Goal: Book appointment/travel/reservation

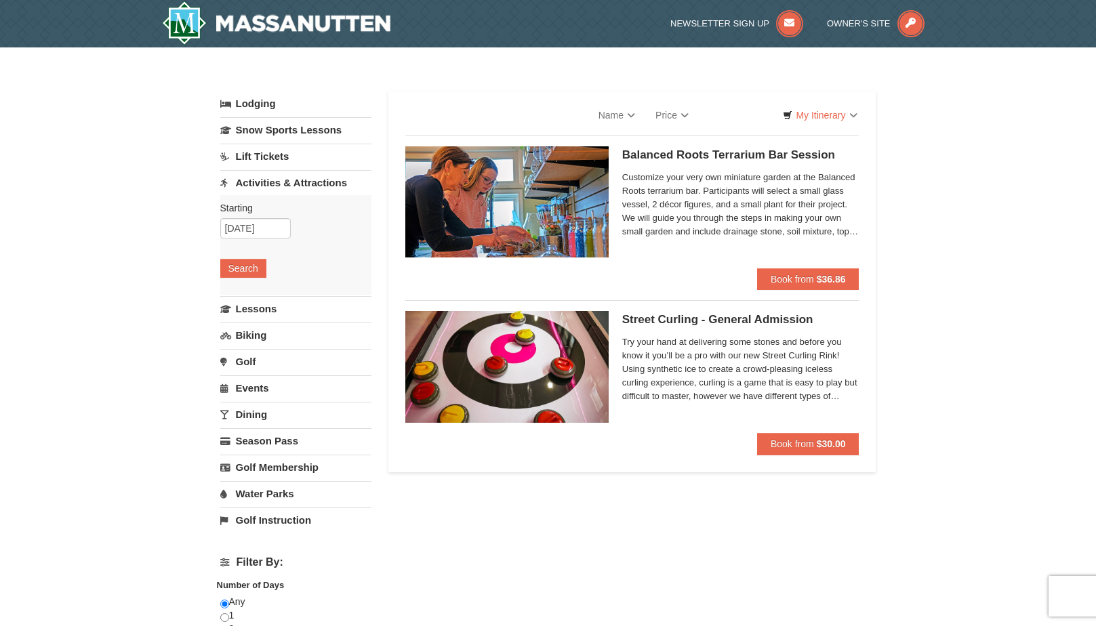
select select "9"
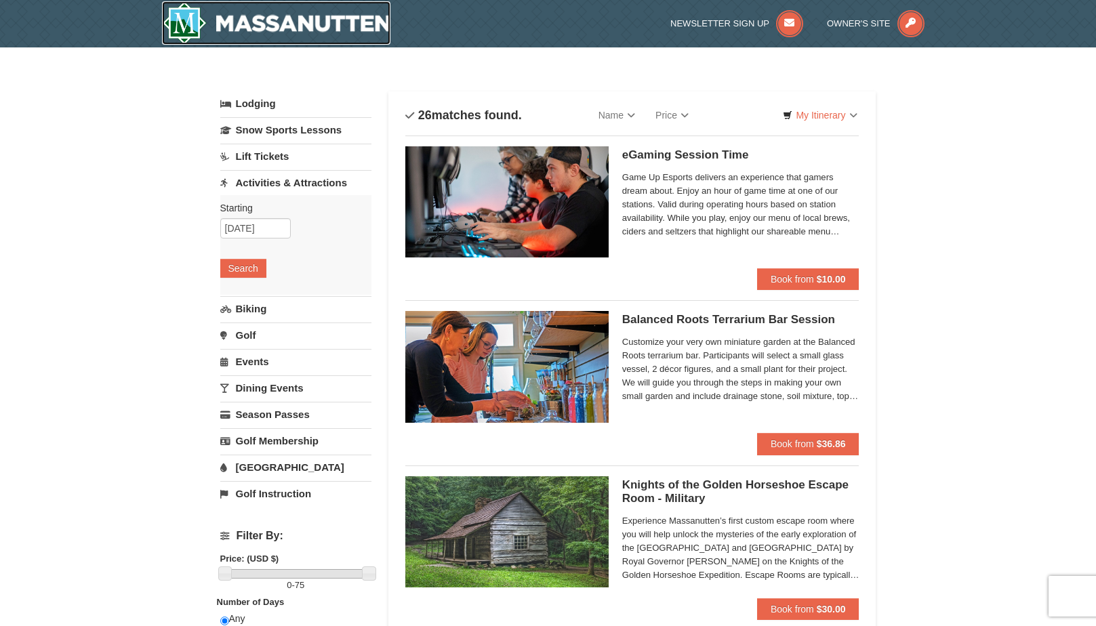
click at [198, 26] on img at bounding box center [276, 22] width 229 height 43
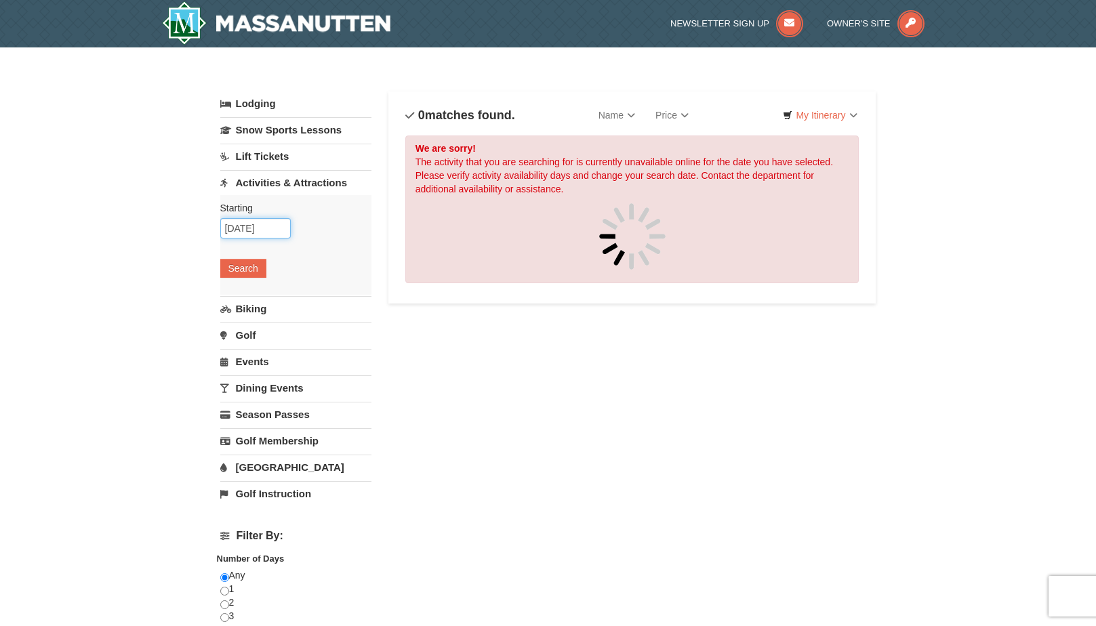
click at [276, 230] on input "[DATE]" at bounding box center [255, 228] width 71 height 20
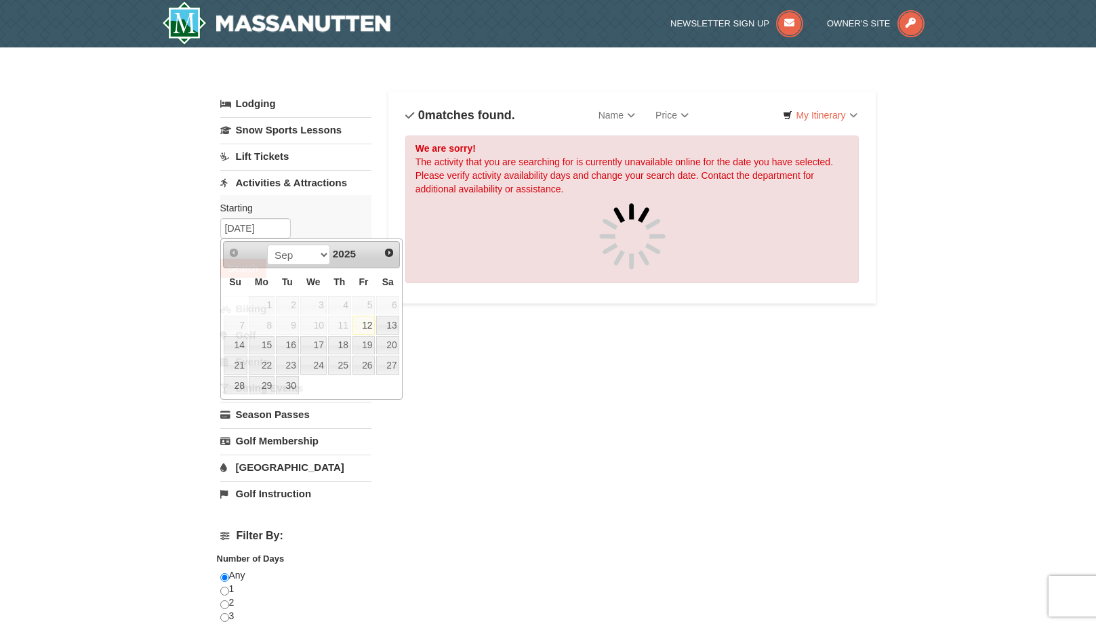
click at [144, 223] on div "× Categories List Filter My Itinerary Questions? [PHONE_NUMBER] Lodging Arrival…" at bounding box center [548, 460] width 1096 height 826
